Goal: Information Seeking & Learning: Learn about a topic

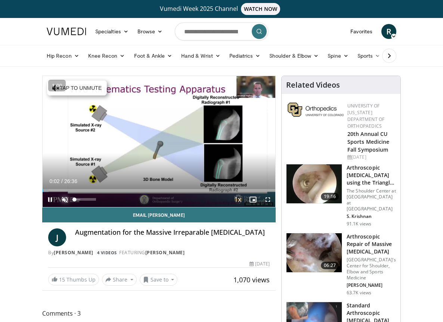
click at [62, 199] on span "Video Player" at bounding box center [65, 199] width 15 height 15
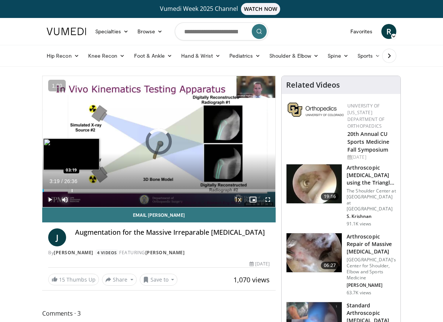
click at [72, 189] on div "Progress Bar" at bounding box center [72, 190] width 1 height 3
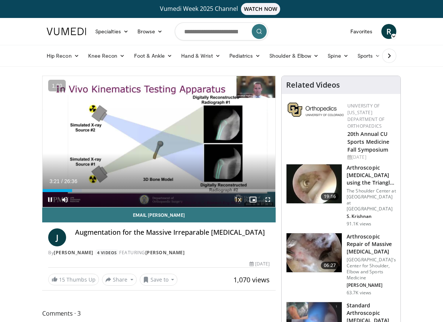
click at [270, 199] on span "Video Player" at bounding box center [268, 199] width 15 height 15
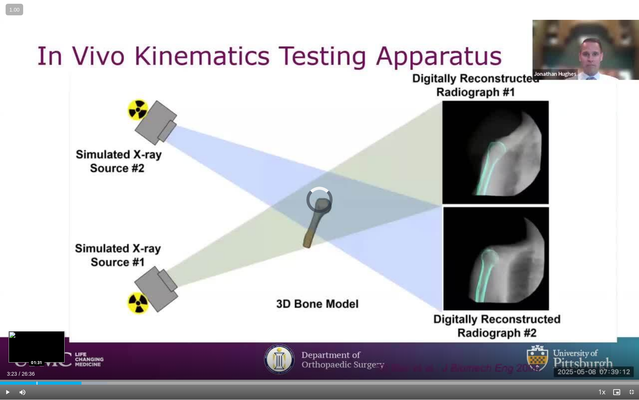
click at [36, 321] on div "03:23" at bounding box center [41, 382] width 82 height 3
click at [26, 321] on div "Progress Bar" at bounding box center [26, 382] width 1 height 3
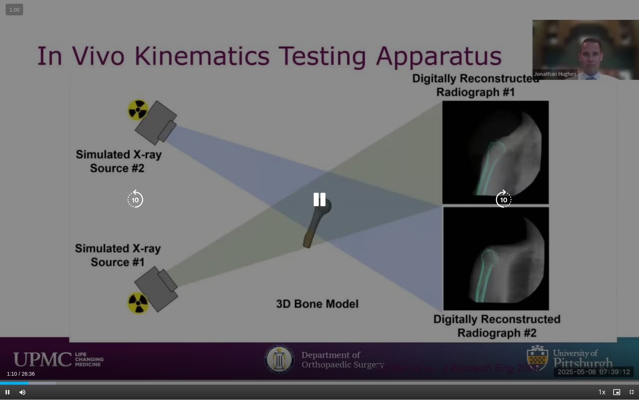
click at [190, 285] on div "10 seconds Tap to unmute" at bounding box center [319, 199] width 639 height 399
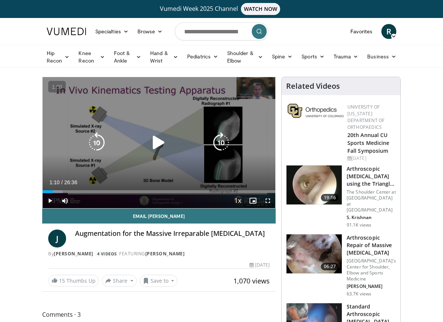
click at [160, 145] on icon "Video Player" at bounding box center [158, 142] width 21 height 21
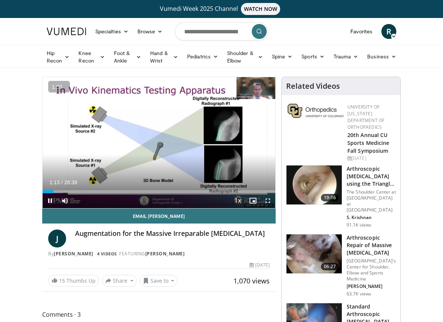
click at [0, 0] on button "+" at bounding box center [0, 0] width 0 height 0
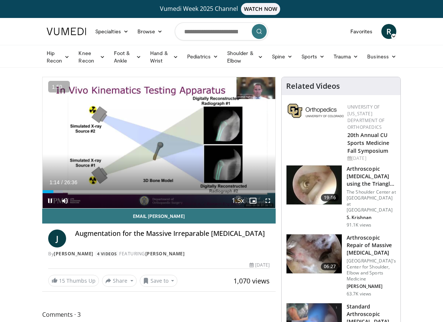
click at [0, 0] on button "+" at bounding box center [0, 0] width 0 height 0
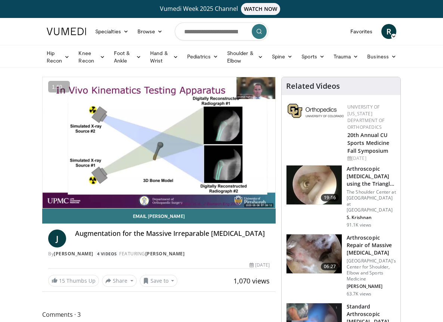
click at [0, 0] on button "+" at bounding box center [0, 0] width 0 height 0
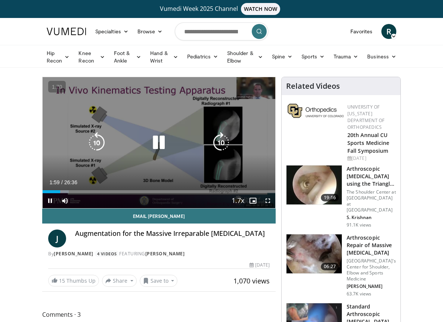
click at [155, 160] on div "10 seconds Tap to unmute" at bounding box center [159, 142] width 233 height 131
click at [154, 142] on icon "Video Player" at bounding box center [158, 142] width 21 height 21
click at [151, 158] on div "10 seconds Tap to unmute" at bounding box center [159, 142] width 233 height 131
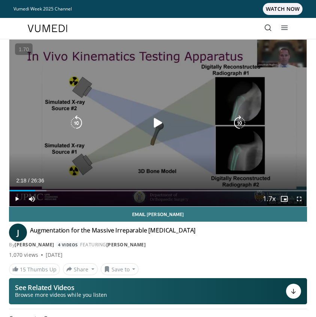
click at [105, 117] on div "Video Player" at bounding box center [158, 123] width 178 height 15
click at [106, 98] on div "10 seconds Tap to unmute" at bounding box center [157, 123] width 297 height 167
click at [156, 121] on icon "Video Player" at bounding box center [157, 123] width 15 height 15
click at [133, 133] on div "10 seconds Tap to unmute" at bounding box center [157, 123] width 297 height 167
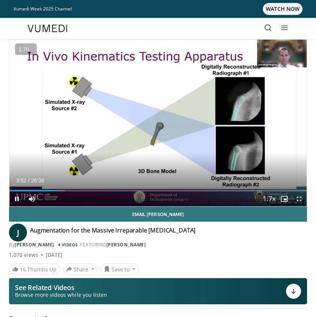
click at [0, 0] on button "+" at bounding box center [0, 0] width 0 height 0
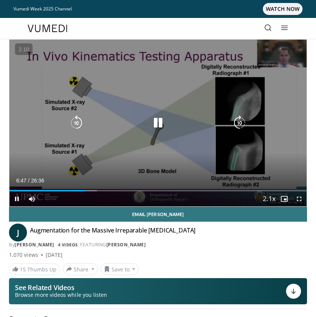
click at [135, 93] on div "10 seconds Tap to unmute" at bounding box center [157, 123] width 297 height 167
click at [158, 120] on icon "Video Player" at bounding box center [157, 123] width 15 height 15
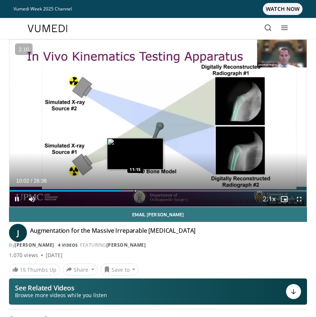
click at [135, 190] on div "Progress Bar" at bounding box center [135, 190] width 1 height 1
click at [125, 189] on video-js "**********" at bounding box center [157, 123] width 297 height 167
click at [142, 188] on div "Loaded : 46.61% 11:57 11:57" at bounding box center [157, 187] width 297 height 7
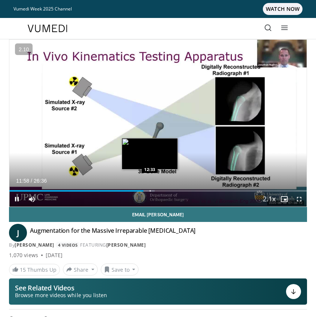
click at [150, 189] on div "Loaded : 48.87% 11:59 12:33" at bounding box center [157, 187] width 297 height 7
click at [157, 189] on div "Loaded : 51.38% 12:38 13:18" at bounding box center [157, 187] width 297 height 7
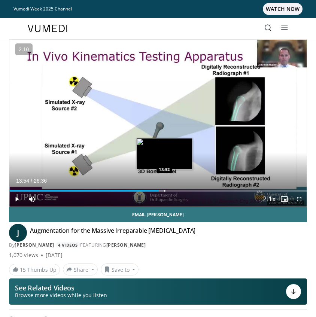
click at [164, 189] on div "Loaded : 52.63% 13:19 13:52" at bounding box center [157, 187] width 297 height 7
click at [175, 189] on div "Loaded : 53.88% 13:55 14:44" at bounding box center [157, 187] width 297 height 7
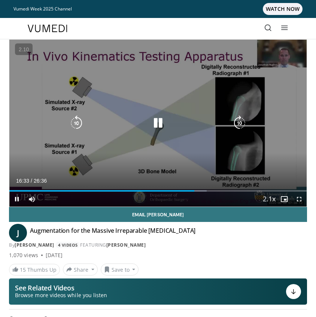
click at [45, 152] on div "10 seconds Tap to unmute" at bounding box center [157, 123] width 297 height 167
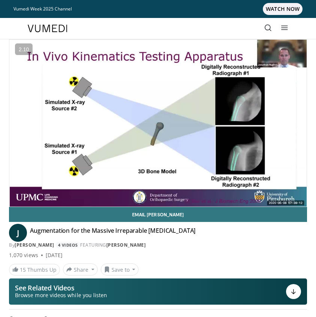
click at [45, 152] on div "10 seconds Tap to unmute" at bounding box center [157, 123] width 297 height 167
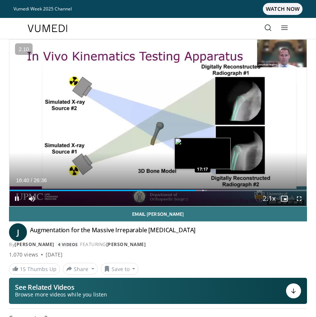
click at [202, 190] on div "Progress Bar" at bounding box center [202, 190] width 1 height 1
click at [209, 191] on div "Progress Bar" at bounding box center [209, 190] width 1 height 1
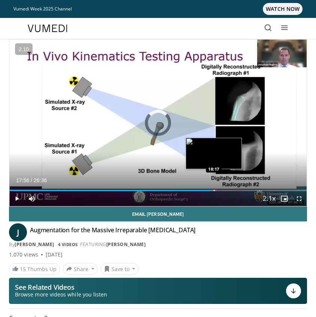
click at [214, 191] on div "Progress Bar" at bounding box center [214, 190] width 1 height 1
click at [219, 191] on div "Progress Bar" at bounding box center [219, 190] width 1 height 1
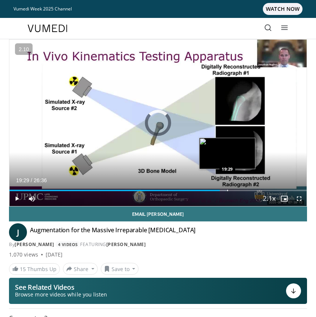
click at [227, 190] on div "Progress Bar" at bounding box center [227, 190] width 1 height 1
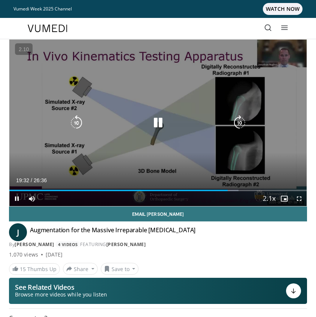
click at [238, 190] on video-js "**********" at bounding box center [157, 123] width 297 height 167
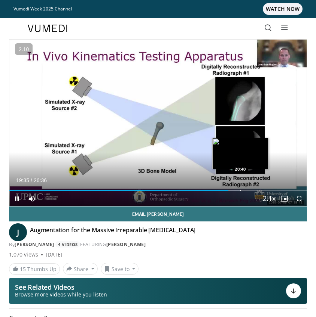
click at [240, 191] on div "Progress Bar" at bounding box center [240, 190] width 1 height 1
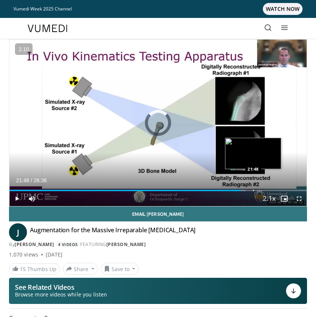
click at [253, 191] on div "Progress Bar" at bounding box center [253, 190] width 1 height 1
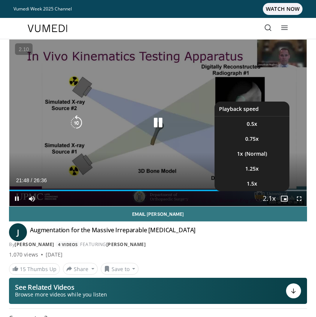
click at [262, 191] on button "Playback Rate" at bounding box center [268, 198] width 15 height 15
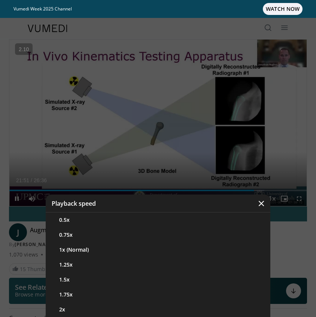
click at [170, 155] on div "Video Player" at bounding box center [158, 158] width 316 height 317
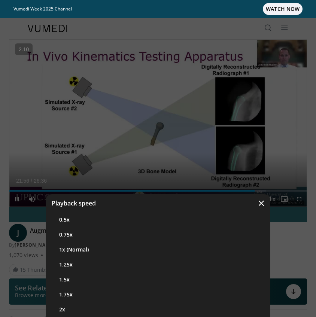
click at [261, 201] on icon "Video Player" at bounding box center [260, 202] width 7 height 7
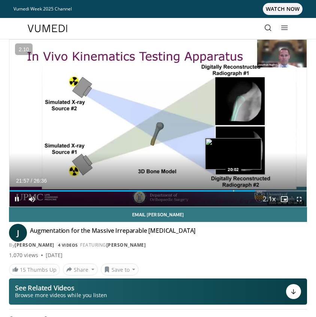
click at [233, 188] on div "Loaded : 86.39% 21:58 20:02" at bounding box center [157, 187] width 297 height 7
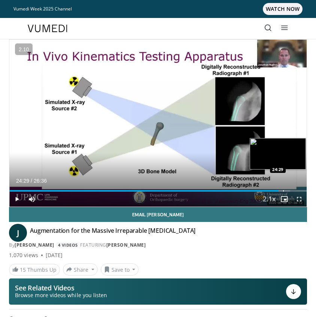
click at [283, 189] on div "Loaded : 94.47% 24:29 24:29" at bounding box center [157, 187] width 297 height 7
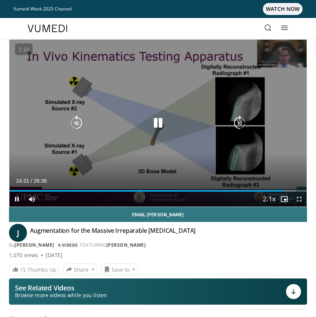
click at [157, 161] on div "10 seconds Tap to unmute" at bounding box center [157, 123] width 297 height 167
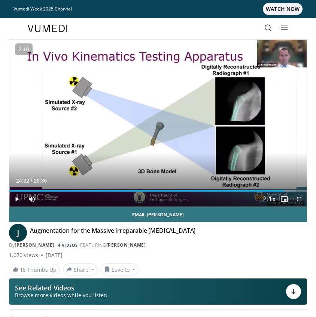
click at [300, 197] on span "Video Player" at bounding box center [298, 198] width 15 height 15
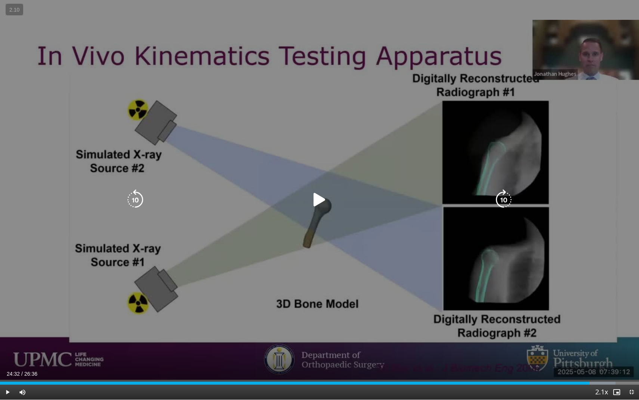
click at [443, 194] on div "10 seconds Tap to unmute" at bounding box center [319, 199] width 639 height 399
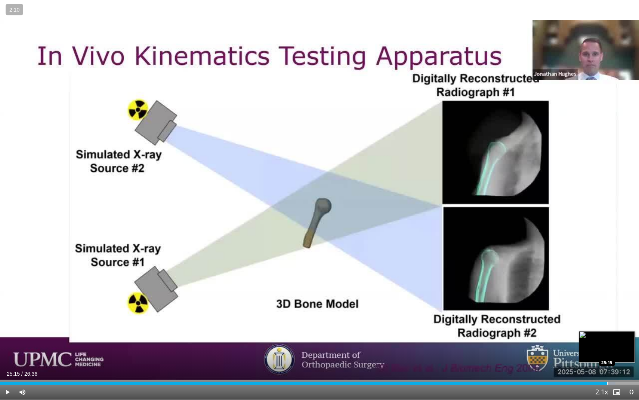
click at [443, 321] on div "Progress Bar" at bounding box center [607, 382] width 1 height 3
click at [443, 321] on div "Progress Bar" at bounding box center [620, 382] width 1 height 3
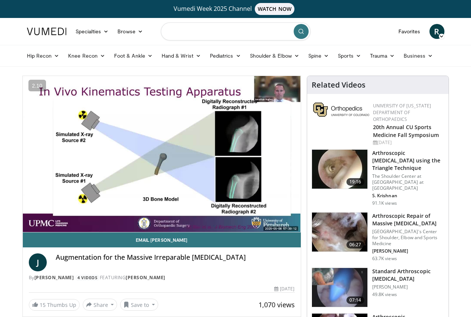
click at [187, 34] on input "Search topics, interventions" at bounding box center [236, 31] width 150 height 18
type input "**********"
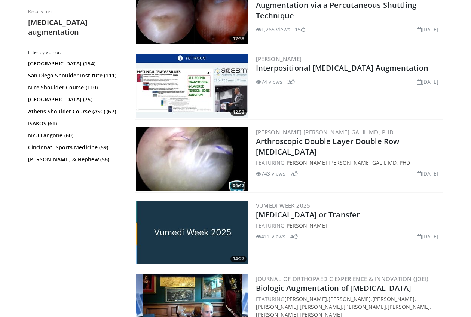
scroll to position [417, 0]
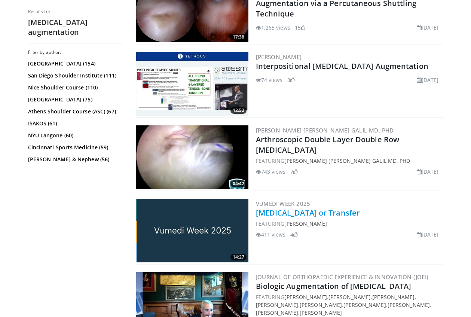
click at [323, 214] on link "Rotator Cuff: Repair or Transfer" at bounding box center [308, 213] width 104 height 10
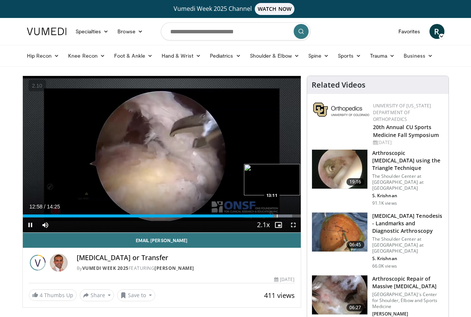
click at [277, 216] on div "Progress Bar" at bounding box center [277, 215] width 1 height 3
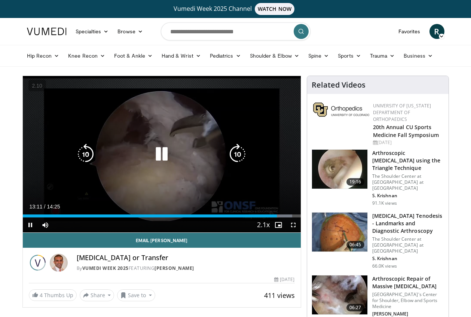
click at [190, 187] on div "10 seconds Tap to unmute" at bounding box center [162, 154] width 278 height 156
